Goal: Task Accomplishment & Management: Use online tool/utility

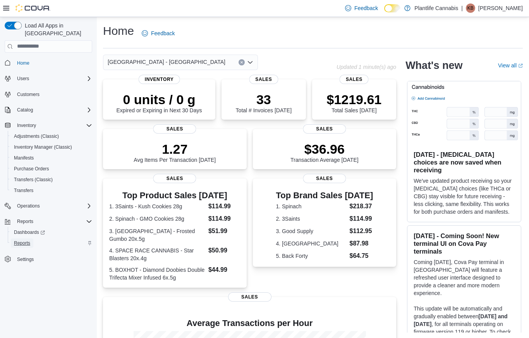
click at [20, 240] on span "Reports" at bounding box center [22, 243] width 16 height 6
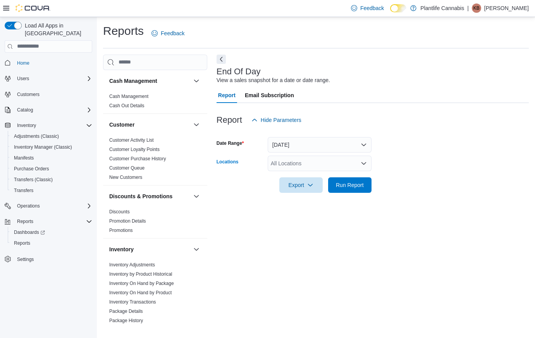
click at [289, 161] on div "All Locations" at bounding box center [320, 163] width 104 height 15
type input "****"
drag, startPoint x: 299, startPoint y: 173, endPoint x: 318, endPoint y: 170, distance: 19.7
click at [299, 173] on span "Edmonton - Albany" at bounding box center [347, 177] width 118 height 8
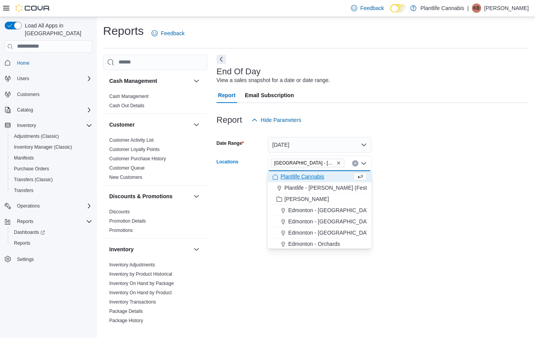
drag, startPoint x: 426, startPoint y: 163, endPoint x: 388, endPoint y: 173, distance: 38.9
click at [424, 164] on form "Date Range Today Locations Edmonton - Albany Combo box. Selected. Edmonton - Al…" at bounding box center [372, 160] width 312 height 65
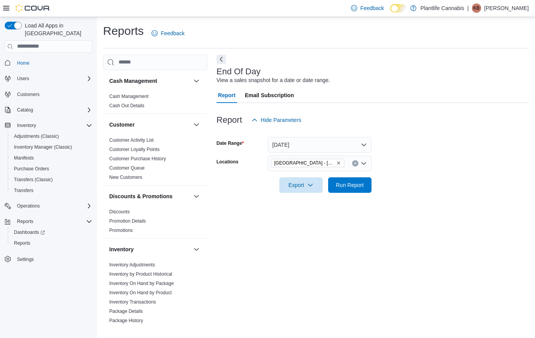
drag, startPoint x: 372, startPoint y: 179, endPoint x: 359, endPoint y: 185, distance: 14.2
click at [372, 179] on form "Date Range Today Locations Edmonton - Albany Export Run Report" at bounding box center [372, 160] width 312 height 65
click at [357, 186] on span "Run Report" at bounding box center [350, 185] width 28 height 8
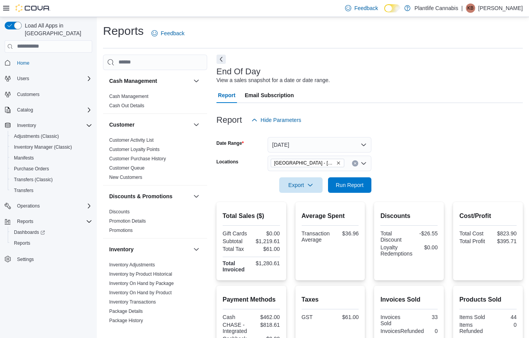
click at [437, 208] on div "Discounts Total Discount -$26.55 Loyalty Redemptions $0.00" at bounding box center [408, 241] width 57 height 66
drag, startPoint x: 357, startPoint y: 180, endPoint x: 399, endPoint y: 177, distance: 42.4
click at [357, 180] on span "Run Report" at bounding box center [350, 184] width 34 height 15
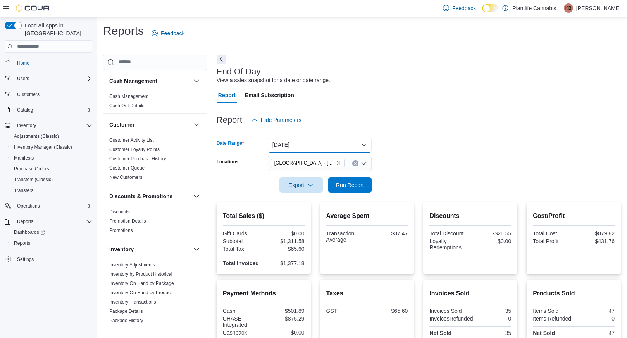
click at [330, 142] on button "Today" at bounding box center [320, 144] width 104 height 15
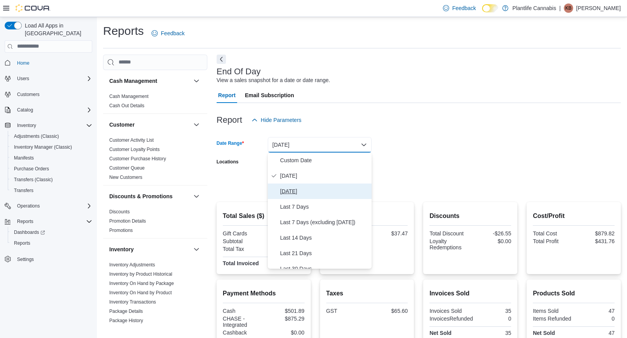
drag, startPoint x: 306, startPoint y: 191, endPoint x: 361, endPoint y: 195, distance: 54.3
click at [306, 191] on span "Yesterday" at bounding box center [324, 191] width 88 height 9
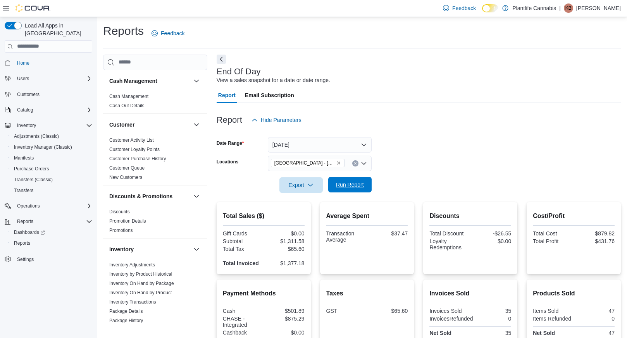
click at [357, 186] on span "Run Report" at bounding box center [350, 185] width 28 height 8
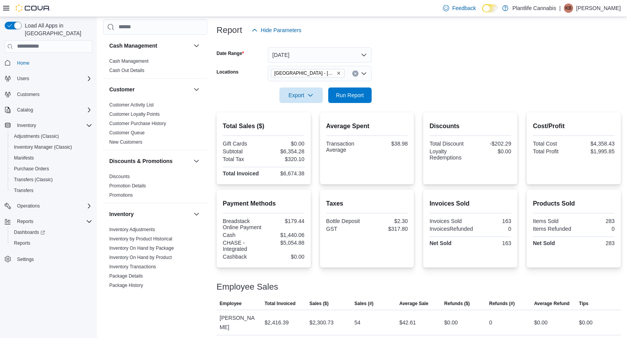
scroll to position [100, 0]
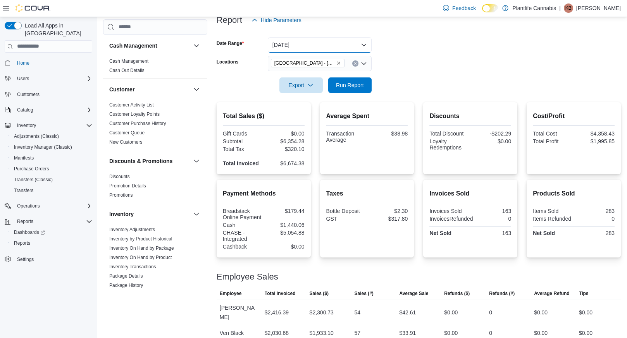
click at [336, 45] on button "Yesterday" at bounding box center [320, 44] width 104 height 15
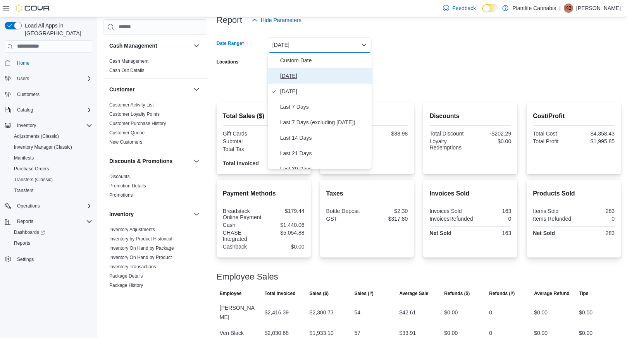
click at [300, 80] on span "Today" at bounding box center [324, 75] width 88 height 9
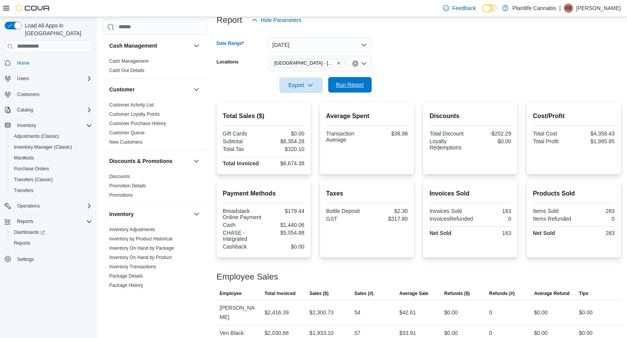
click at [349, 78] on span "Run Report" at bounding box center [350, 84] width 34 height 15
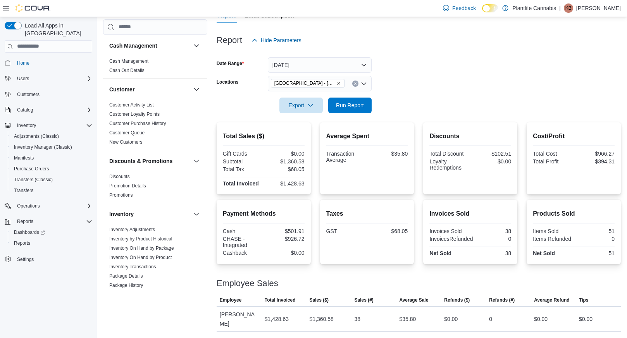
scroll to position [70, 0]
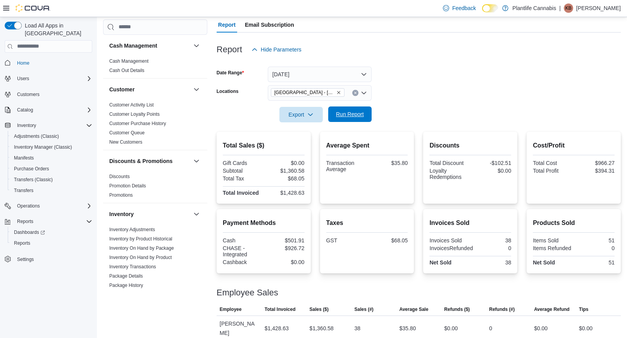
click at [359, 118] on span "Run Report" at bounding box center [350, 114] width 28 height 8
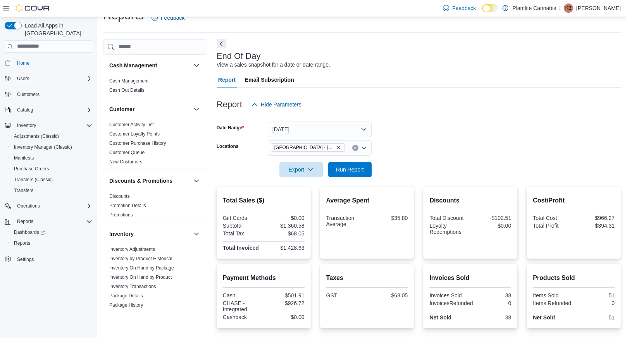
scroll to position [15, 0]
click at [292, 129] on button "Today" at bounding box center [320, 129] width 104 height 15
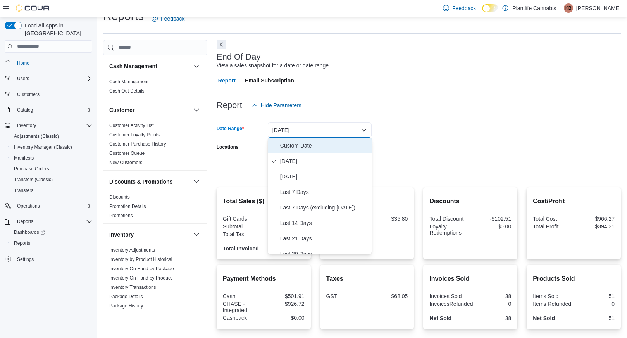
click at [296, 150] on span "Custom Date" at bounding box center [324, 145] width 88 height 9
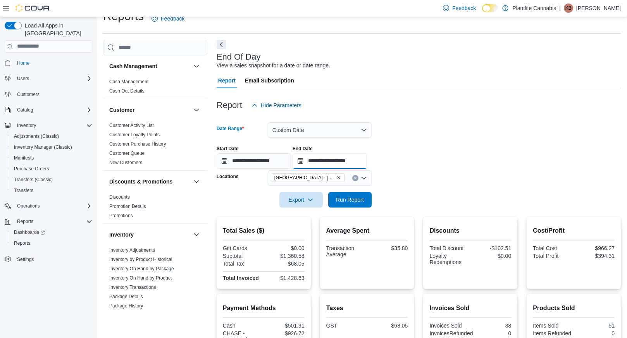
click at [356, 161] on input "**********" at bounding box center [329, 160] width 74 height 15
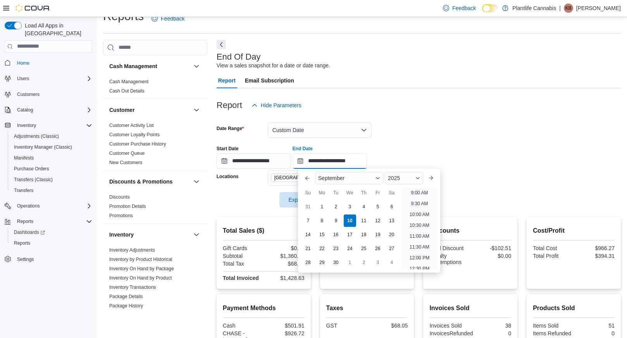
scroll to position [196, 0]
drag, startPoint x: 422, startPoint y: 234, endPoint x: 398, endPoint y: 216, distance: 29.6
click at [422, 234] on li "11:00 AM" at bounding box center [419, 235] width 26 height 9
type input "**********"
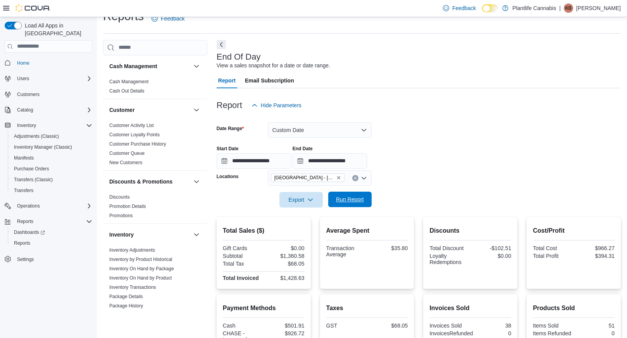
click at [357, 199] on span "Run Report" at bounding box center [350, 200] width 28 height 8
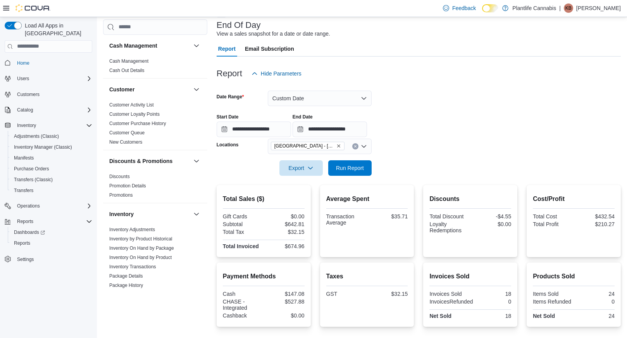
scroll to position [100, 0]
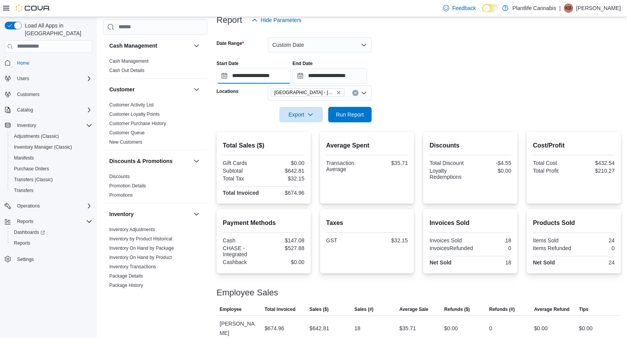
click at [275, 73] on input "**********" at bounding box center [253, 75] width 74 height 15
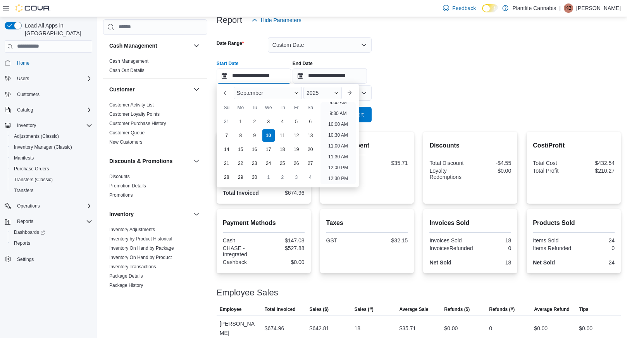
scroll to position [201, 0]
click at [345, 145] on li "11:00 AM" at bounding box center [338, 145] width 26 height 9
type input "**********"
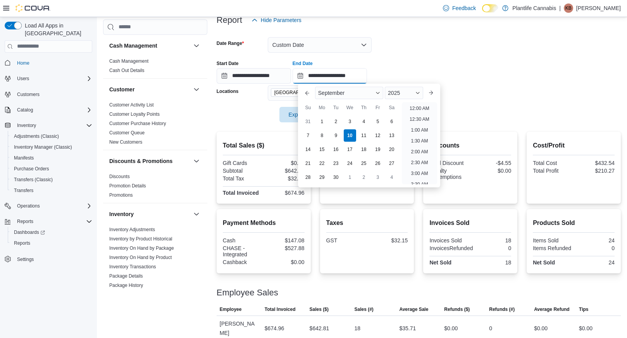
click at [361, 73] on input "**********" at bounding box center [329, 75] width 74 height 15
click at [423, 131] on li "1:00 PM" at bounding box center [419, 127] width 24 height 9
type input "**********"
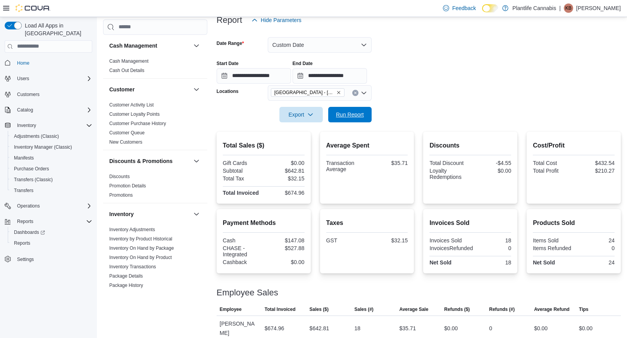
click at [357, 117] on span "Run Report" at bounding box center [350, 115] width 28 height 8
click at [301, 46] on button "Custom Date" at bounding box center [320, 44] width 104 height 15
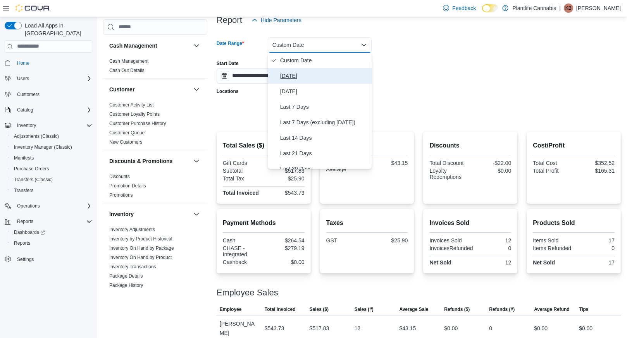
drag, startPoint x: 298, startPoint y: 70, endPoint x: 343, endPoint y: 85, distance: 47.6
click at [298, 70] on button "Today" at bounding box center [320, 75] width 104 height 15
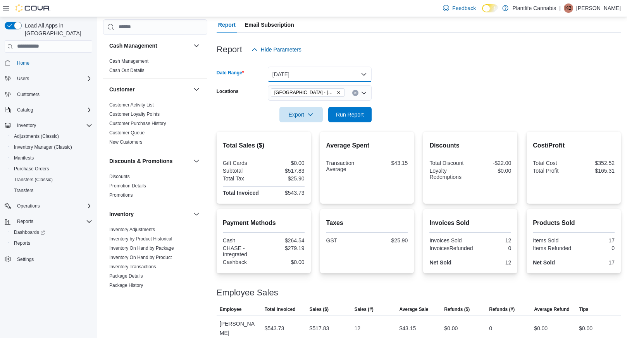
click at [340, 73] on button "Today" at bounding box center [320, 74] width 104 height 15
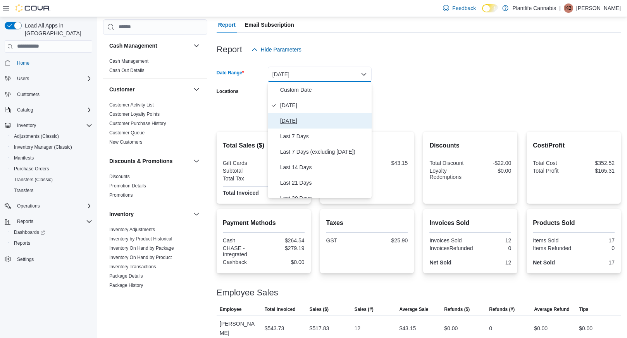
drag, startPoint x: 306, startPoint y: 119, endPoint x: 351, endPoint y: 116, distance: 45.1
click at [307, 119] on span "Yesterday" at bounding box center [324, 120] width 88 height 9
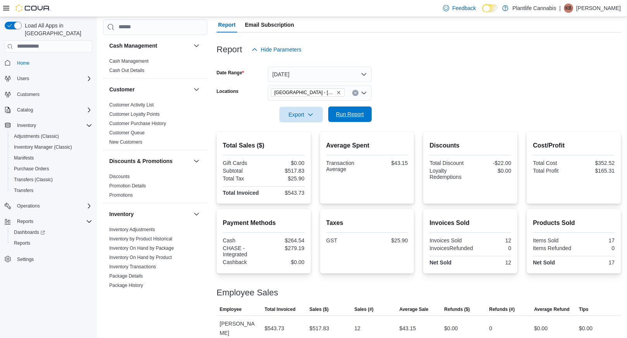
click at [351, 116] on span "Run Report" at bounding box center [350, 114] width 28 height 8
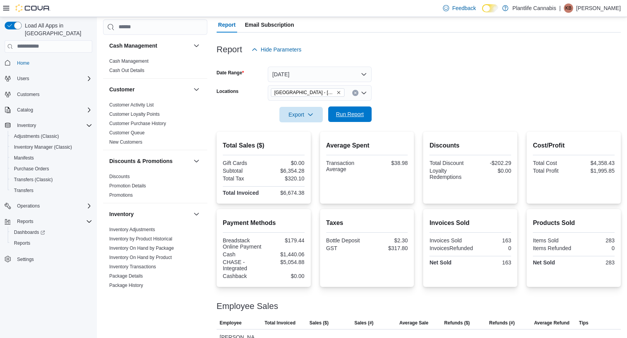
click at [343, 121] on span "Run Report" at bounding box center [350, 114] width 34 height 15
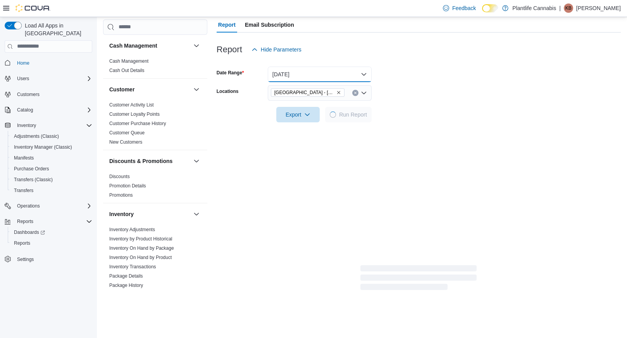
click at [349, 69] on button "Yesterday" at bounding box center [320, 74] width 104 height 15
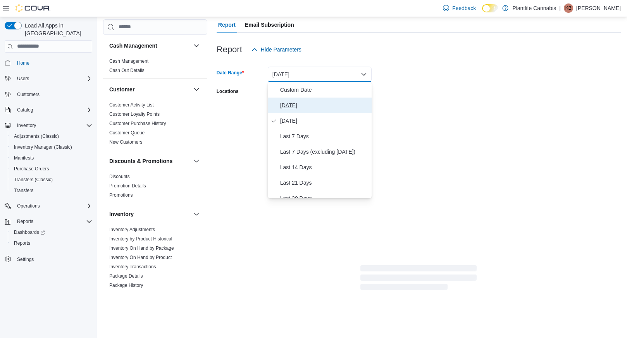
drag, startPoint x: 297, startPoint y: 106, endPoint x: 332, endPoint y: 105, distance: 35.3
click at [297, 106] on span "Today" at bounding box center [324, 105] width 88 height 9
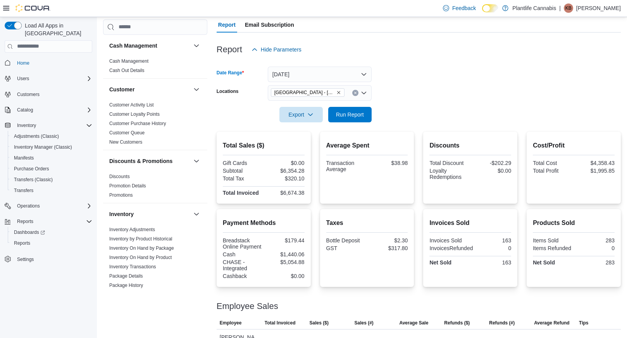
click at [355, 106] on div at bounding box center [418, 104] width 404 height 6
click at [354, 111] on span "Run Report" at bounding box center [350, 114] width 28 height 8
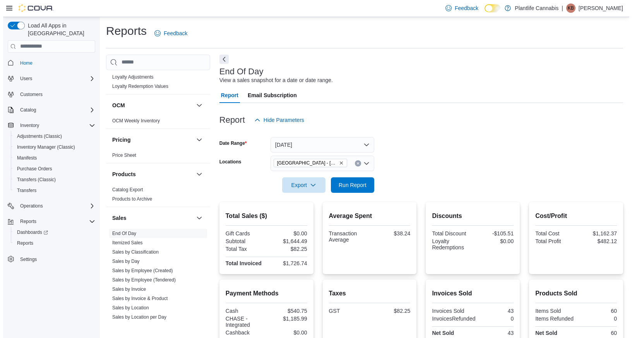
scroll to position [405, 0]
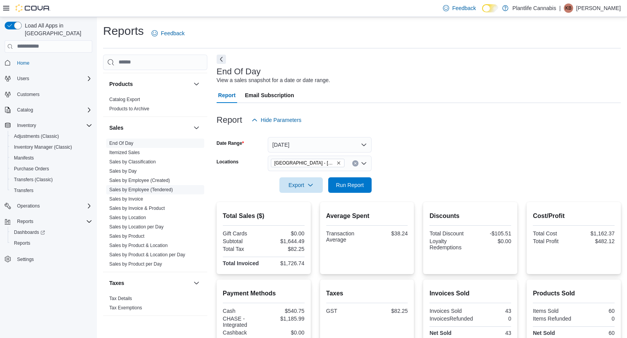
click at [159, 188] on link "Sales by Employee (Tendered)" at bounding box center [141, 189] width 64 height 5
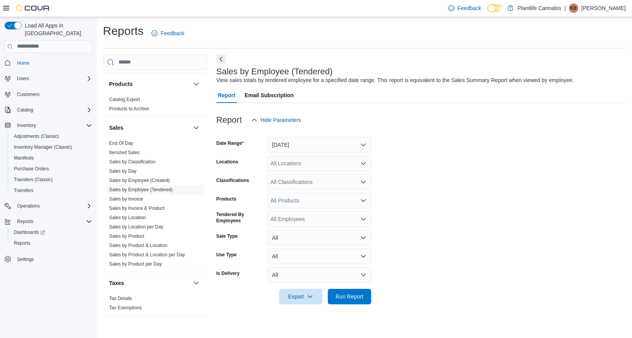
click at [310, 164] on div "All Locations" at bounding box center [320, 163] width 104 height 15
type input "****"
click at [318, 173] on span "Edmonton - Albany" at bounding box center [347, 177] width 118 height 8
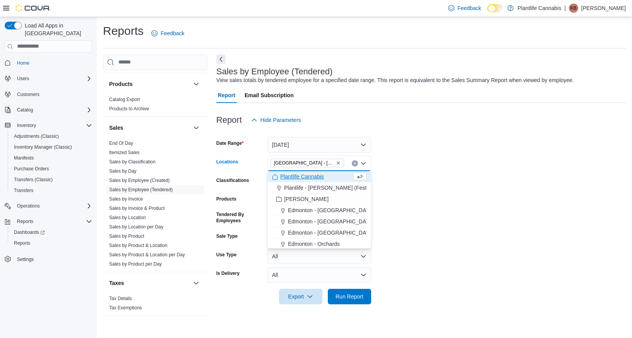
click at [422, 175] on form "Date Range Yesterday Locations Edmonton - Albany Combo box. Selected. Edmonton …" at bounding box center [421, 216] width 410 height 177
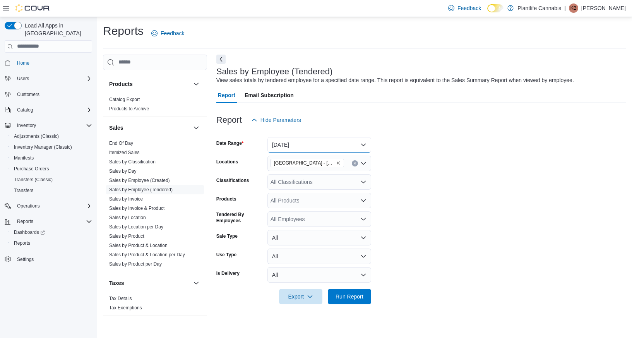
click at [335, 144] on button "Yesterday" at bounding box center [320, 144] width 104 height 15
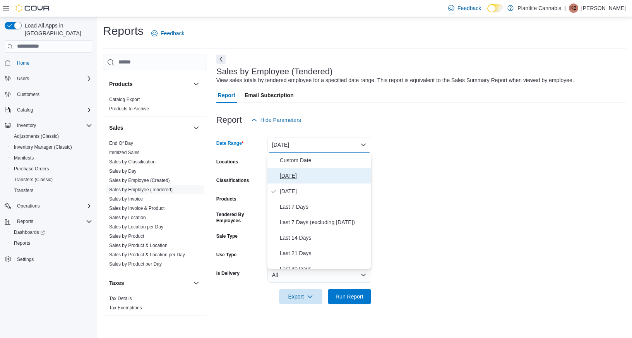
click at [314, 177] on span "Today" at bounding box center [324, 175] width 88 height 9
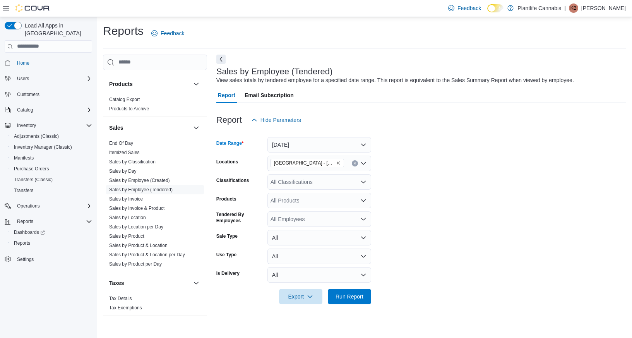
click at [317, 183] on div "All Classifications" at bounding box center [320, 181] width 104 height 15
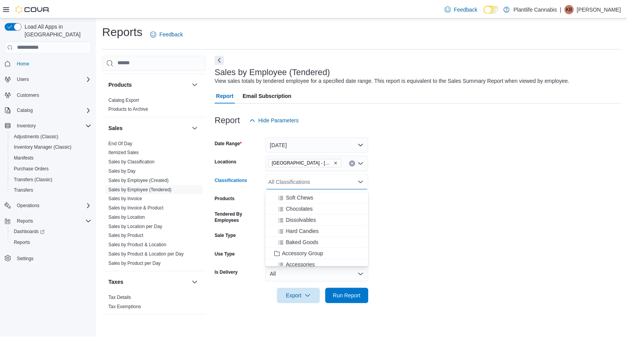
scroll to position [54, 0]
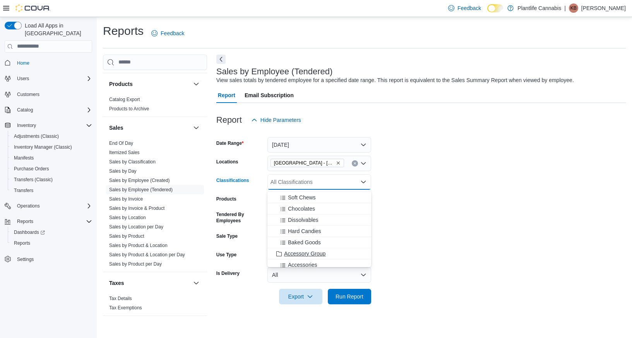
click at [321, 256] on span "Accessory Group" at bounding box center [304, 254] width 41 height 8
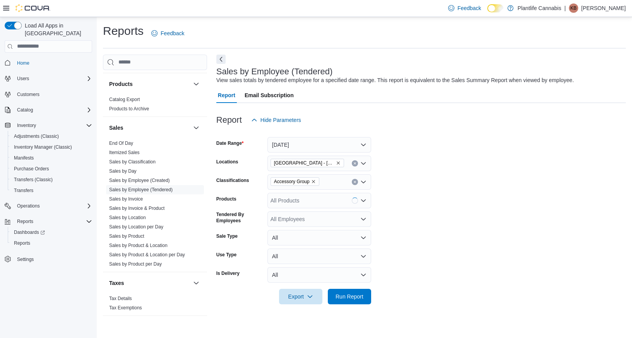
click at [445, 266] on form "Date Range Today Locations Edmonton - Albany Classifications Accessory Group Pr…" at bounding box center [421, 216] width 410 height 177
click at [345, 299] on span "Run Report" at bounding box center [350, 296] width 28 height 8
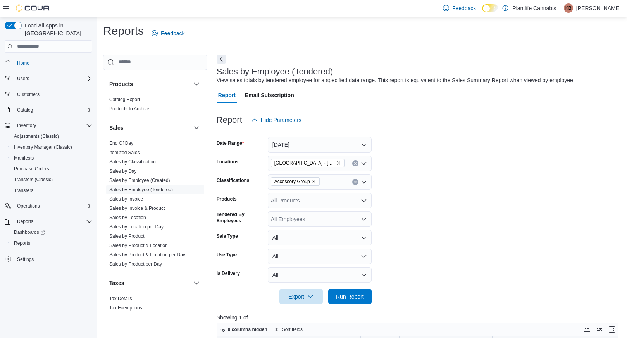
scroll to position [261, 0]
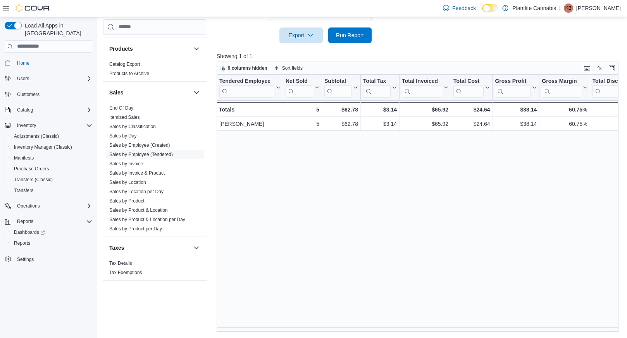
click at [148, 125] on link "Sales by Classification" at bounding box center [132, 126] width 46 height 5
click at [148, 96] on button "Sales" at bounding box center [149, 93] width 81 height 8
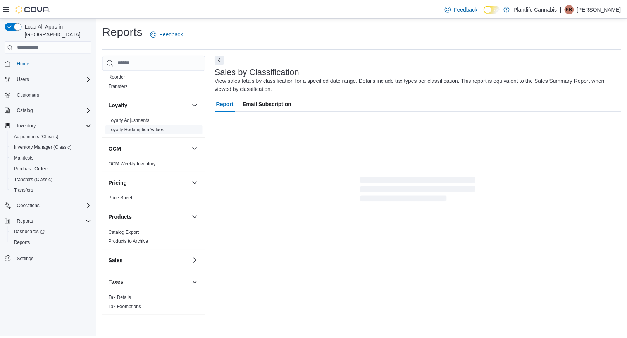
scroll to position [272, 0]
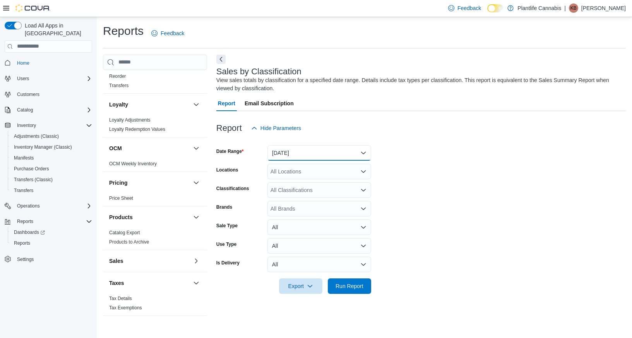
click at [281, 149] on button "Yesterday" at bounding box center [320, 152] width 104 height 15
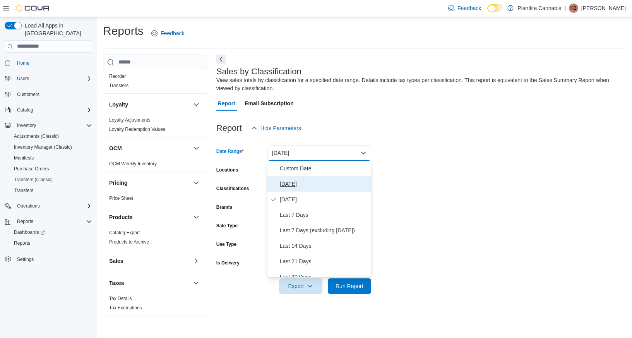
click at [285, 180] on span "Today" at bounding box center [324, 183] width 88 height 9
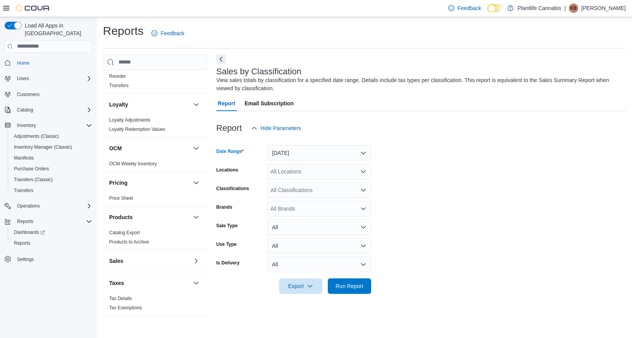
click at [288, 170] on div "All Locations" at bounding box center [320, 171] width 104 height 15
type input "****"
drag, startPoint x: 318, startPoint y: 187, endPoint x: 514, endPoint y: 195, distance: 196.1
click at [320, 187] on span "Edmonton - Albany" at bounding box center [347, 185] width 118 height 8
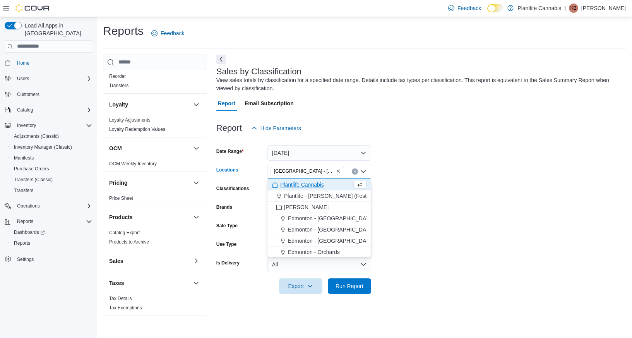
drag, startPoint x: 515, startPoint y: 196, endPoint x: 401, endPoint y: 261, distance: 130.8
click at [514, 196] on form "Date Range Today Locations Edmonton - Albany Combo box. Selected. Edmonton - Al…" at bounding box center [421, 215] width 410 height 158
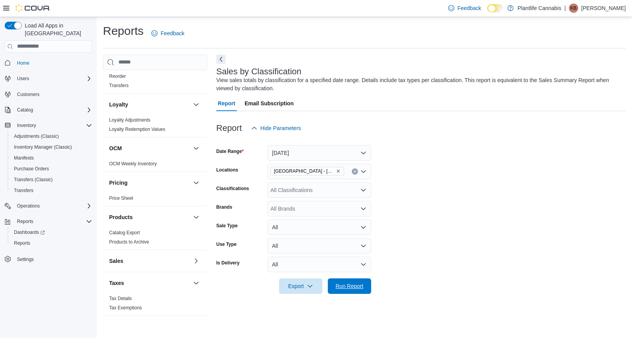
drag, startPoint x: 347, startPoint y: 285, endPoint x: 424, endPoint y: 255, distance: 82.8
click at [347, 285] on span "Run Report" at bounding box center [350, 286] width 28 height 8
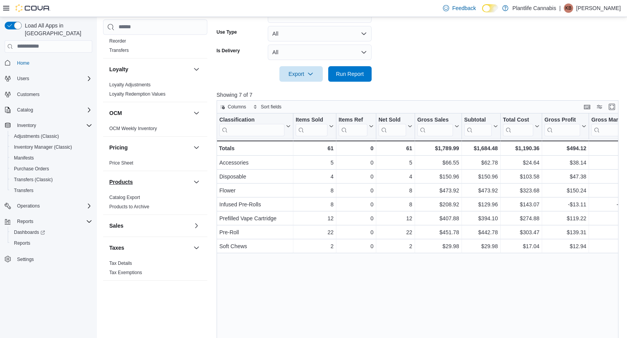
scroll to position [214, 0]
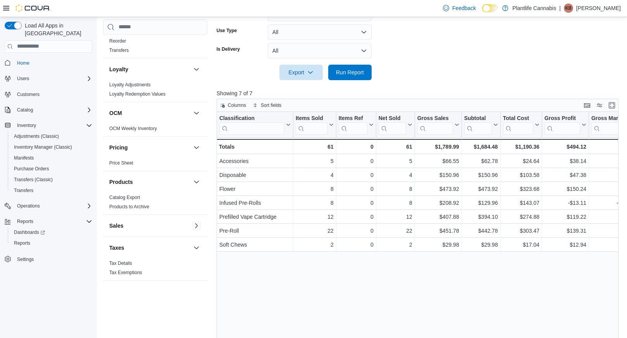
click at [192, 223] on button "button" at bounding box center [196, 225] width 9 height 9
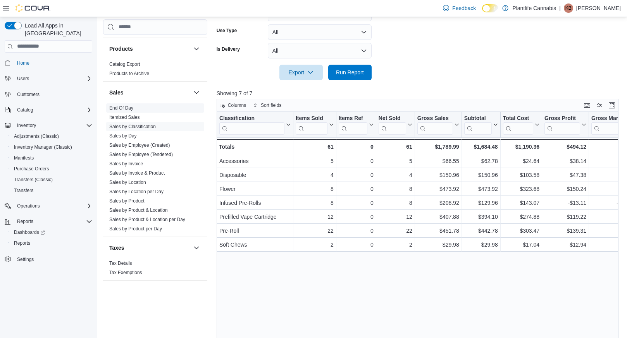
click at [119, 107] on link "End Of Day" at bounding box center [121, 107] width 24 height 5
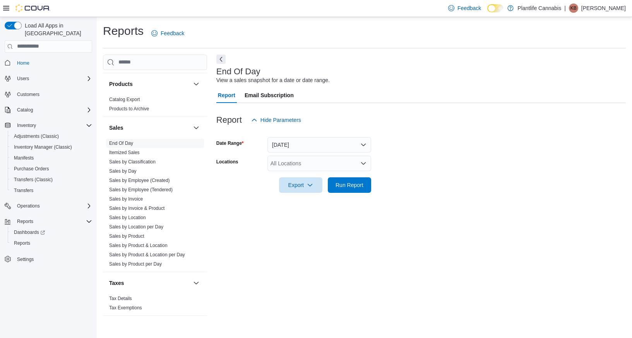
click at [275, 158] on div "All Locations" at bounding box center [320, 163] width 104 height 15
type input "****"
click at [308, 172] on button "Edmonton - Albany" at bounding box center [320, 176] width 104 height 11
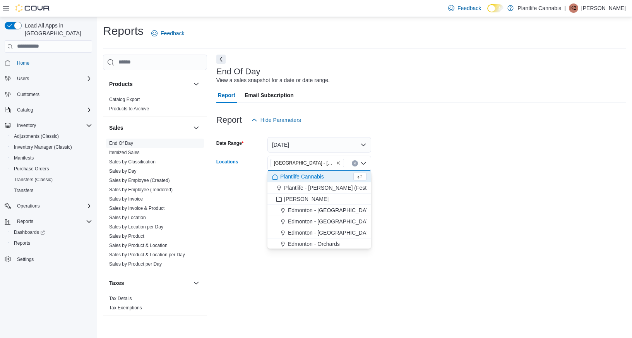
click at [403, 171] on div at bounding box center [421, 174] width 410 height 6
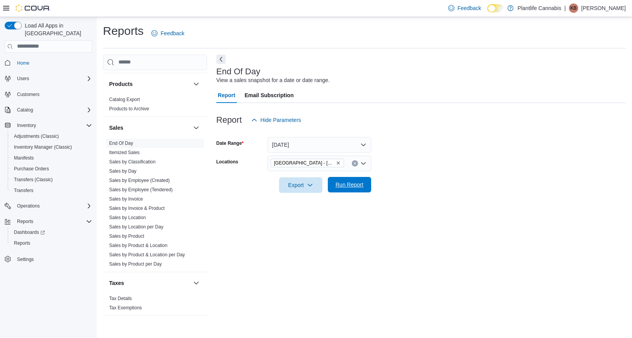
click at [357, 183] on span "Run Report" at bounding box center [350, 185] width 28 height 8
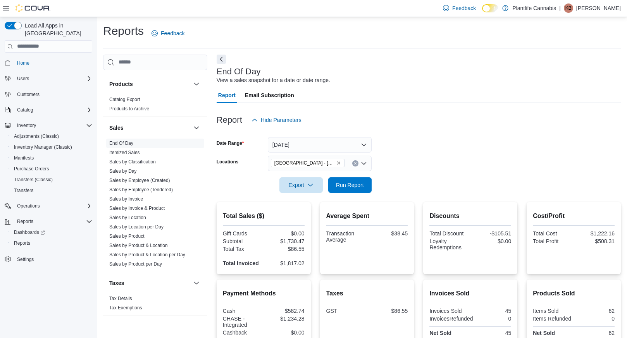
scroll to position [86, 0]
